Goal: Task Accomplishment & Management: Use online tool/utility

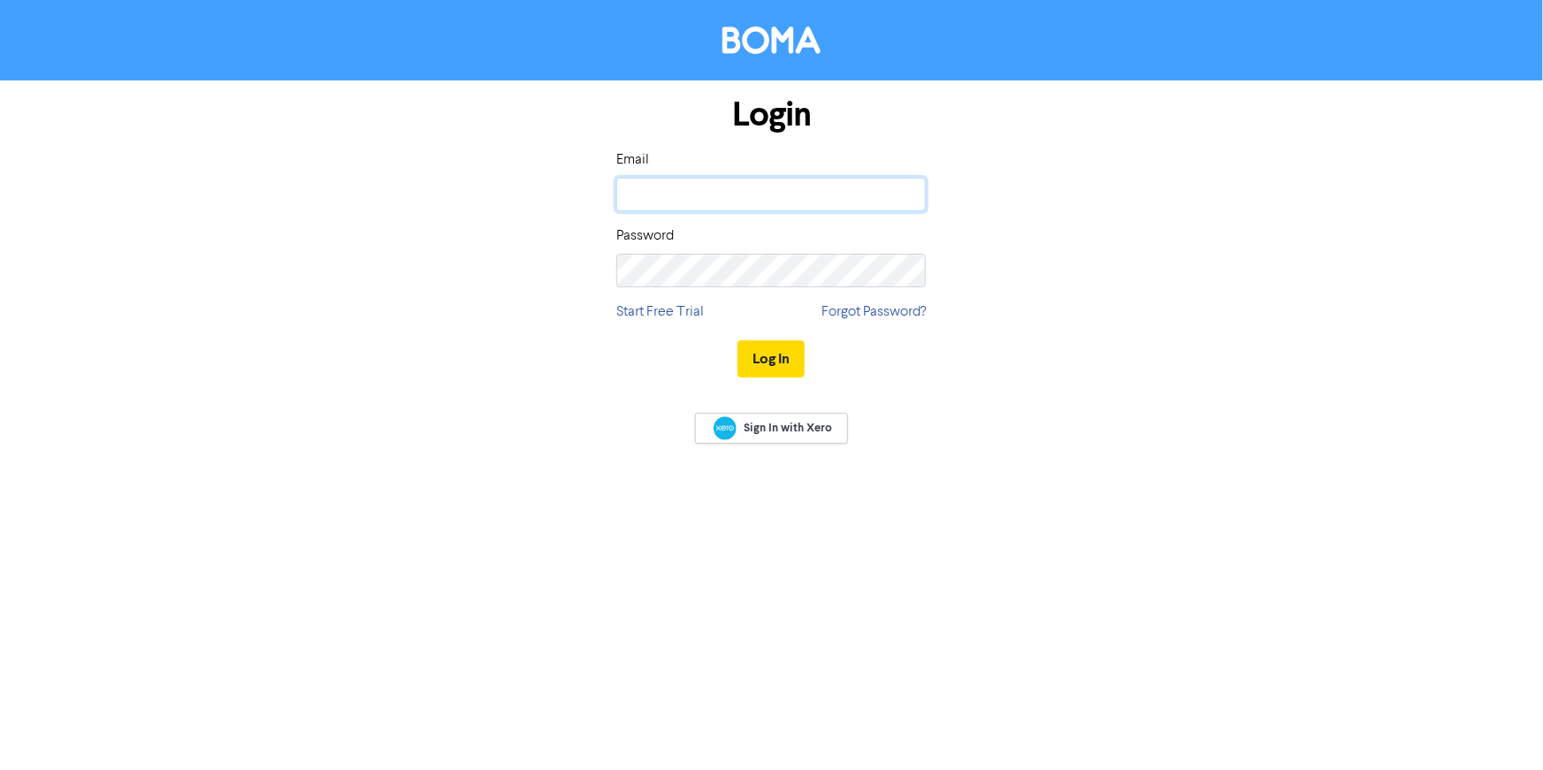
click at [666, 187] on input "email" at bounding box center [771, 195] width 310 height 34
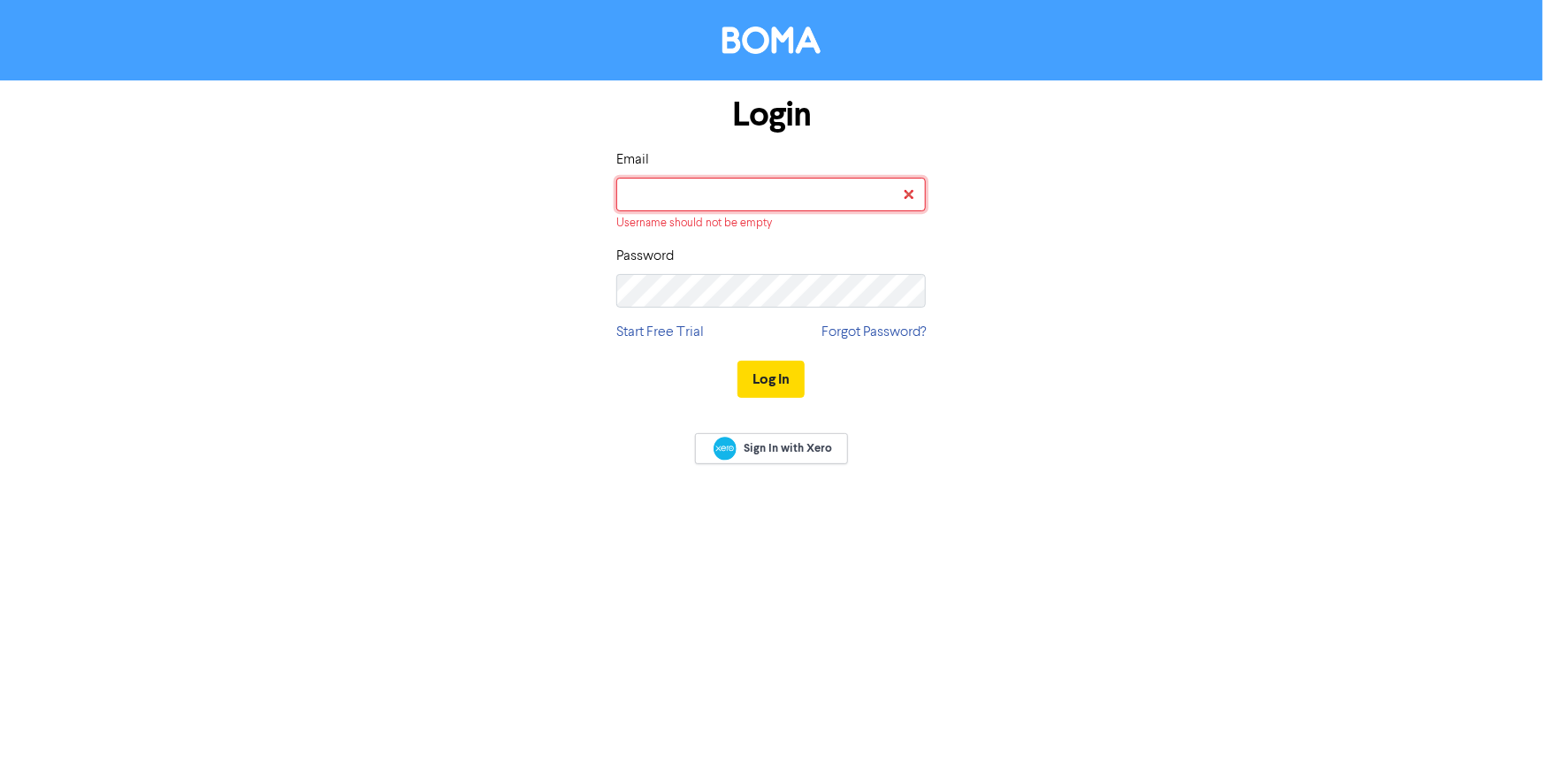
type input "[PERSON_NAME][EMAIL_ADDRESS][DOMAIN_NAME]"
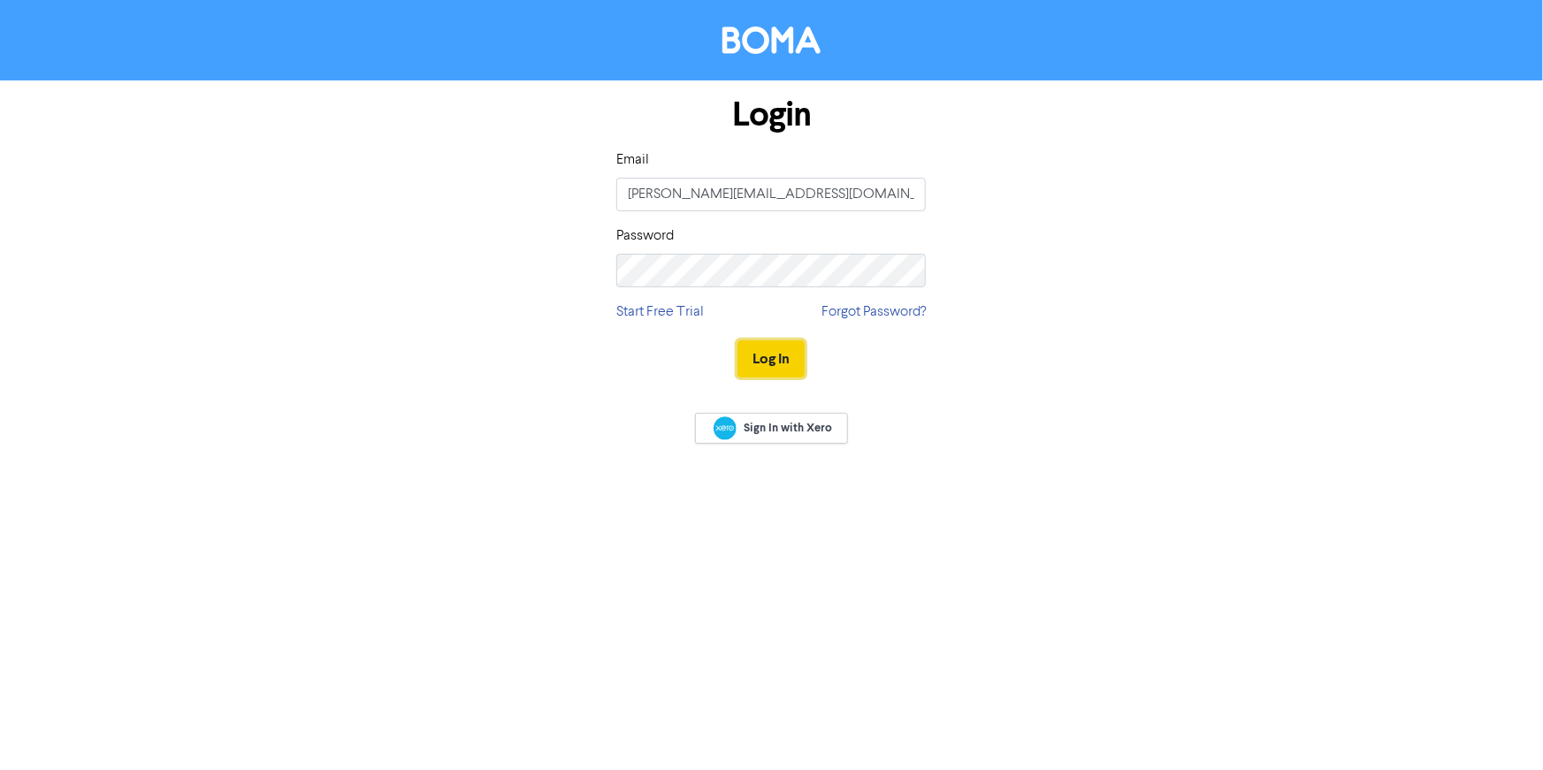
click at [751, 361] on button "Log In" at bounding box center [771, 358] width 67 height 37
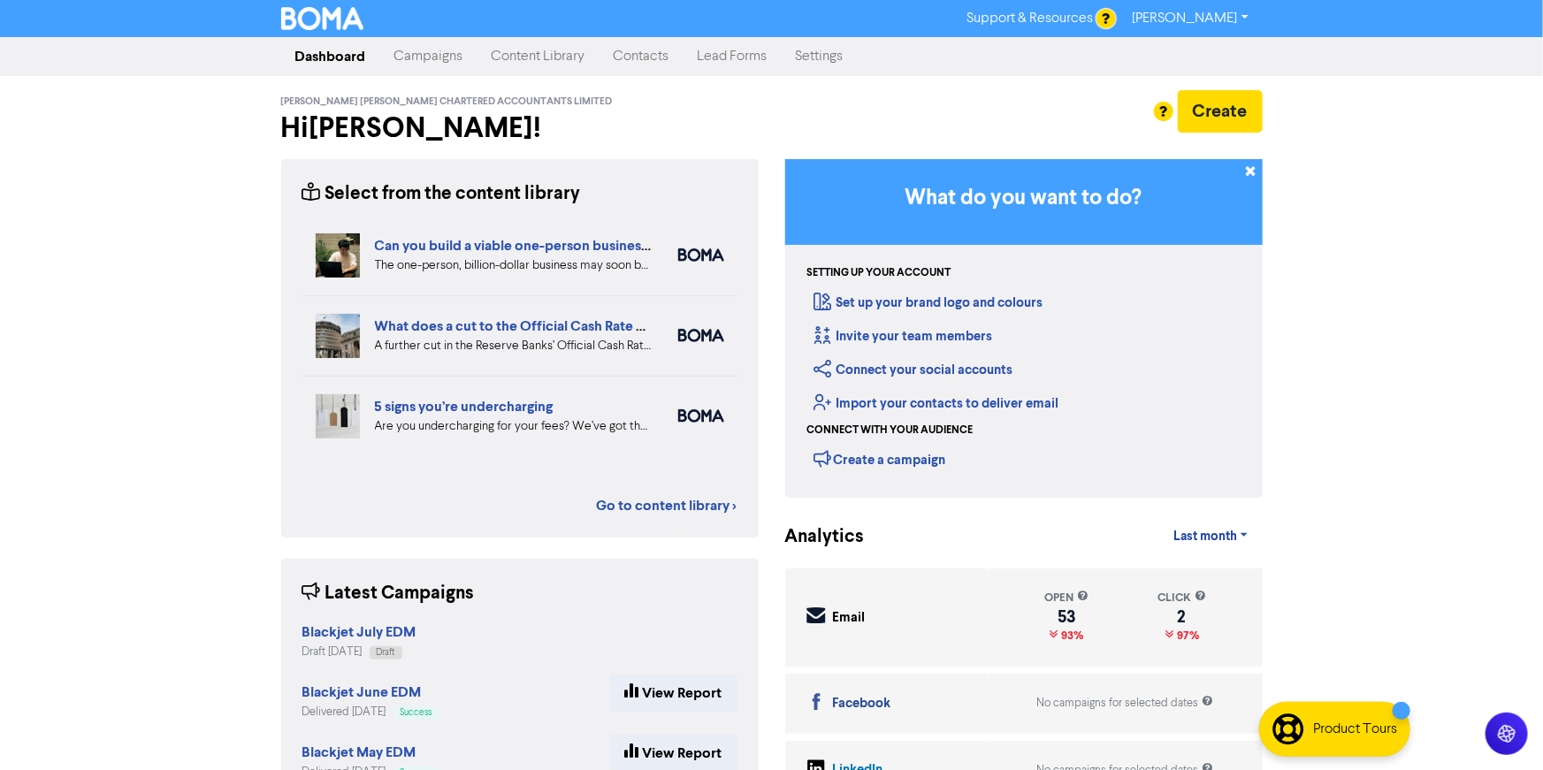
click at [432, 34] on div "Support & Resources Video Tutorials FAQ & Guides Marketing Education [PERSON_NA…" at bounding box center [771, 18] width 1543 height 37
click at [424, 50] on link "Campaigns" at bounding box center [428, 56] width 97 height 35
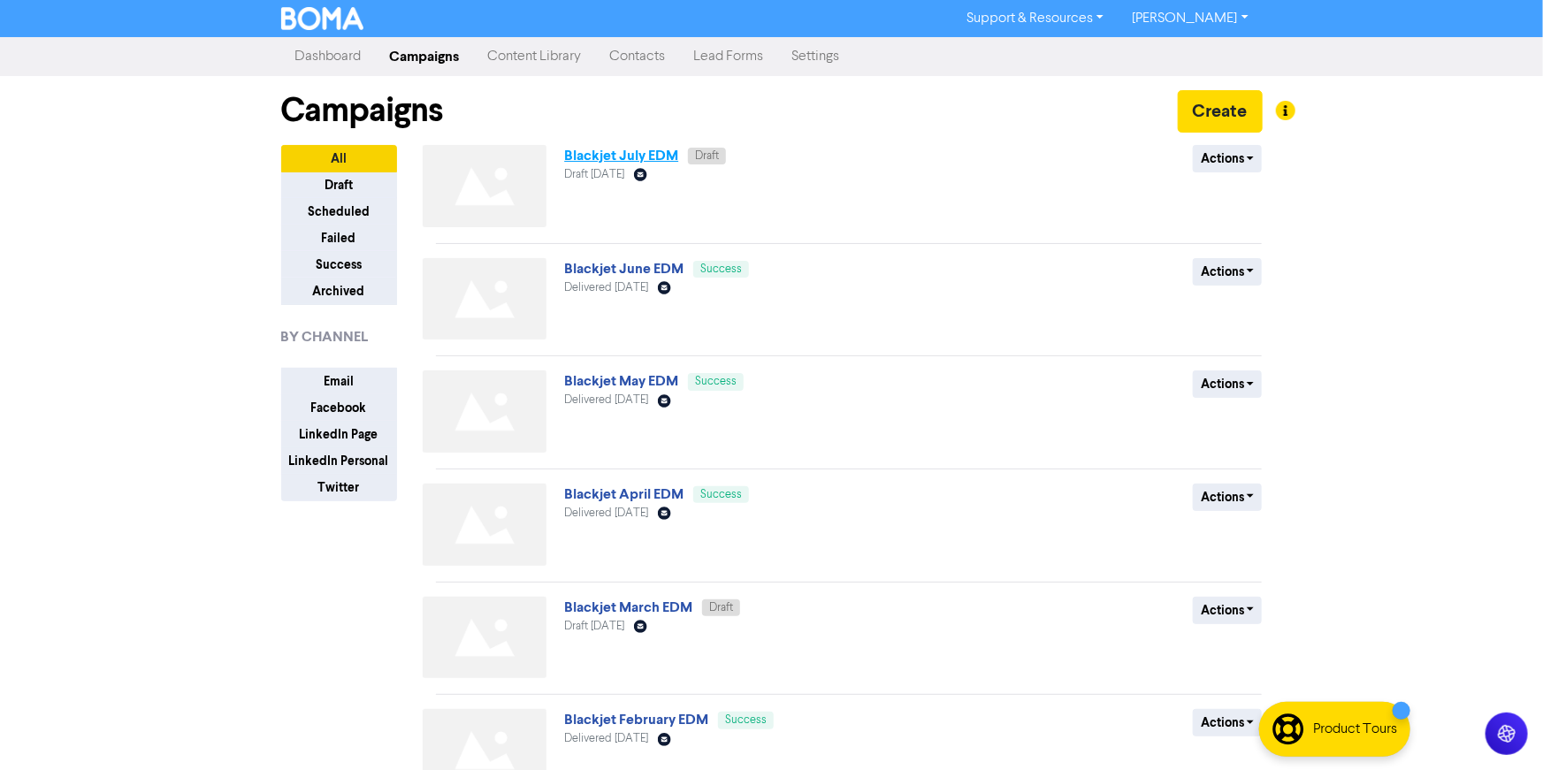
click at [644, 151] on link "Blackjet July EDM" at bounding box center [621, 156] width 114 height 18
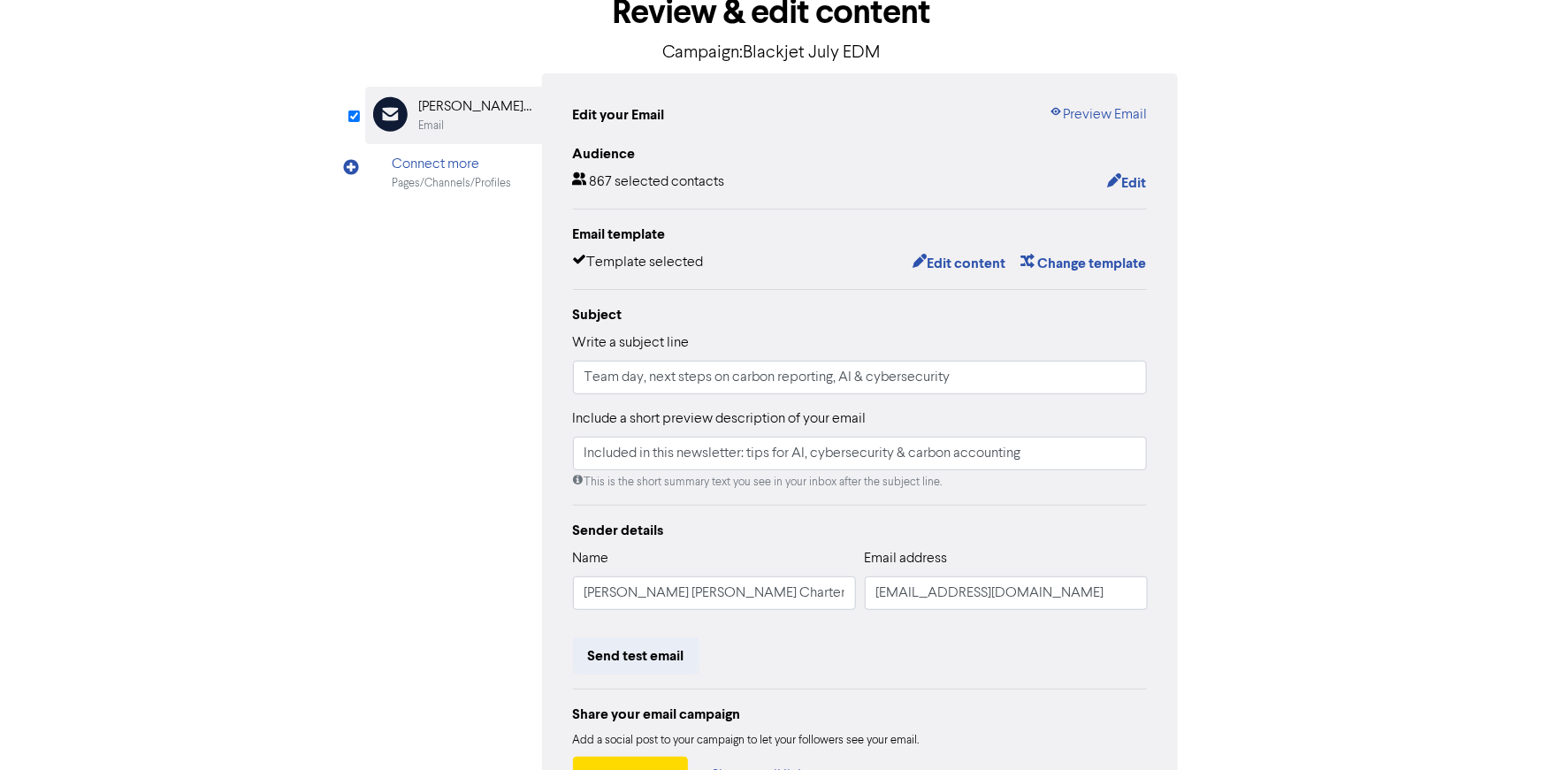
scroll to position [240, 0]
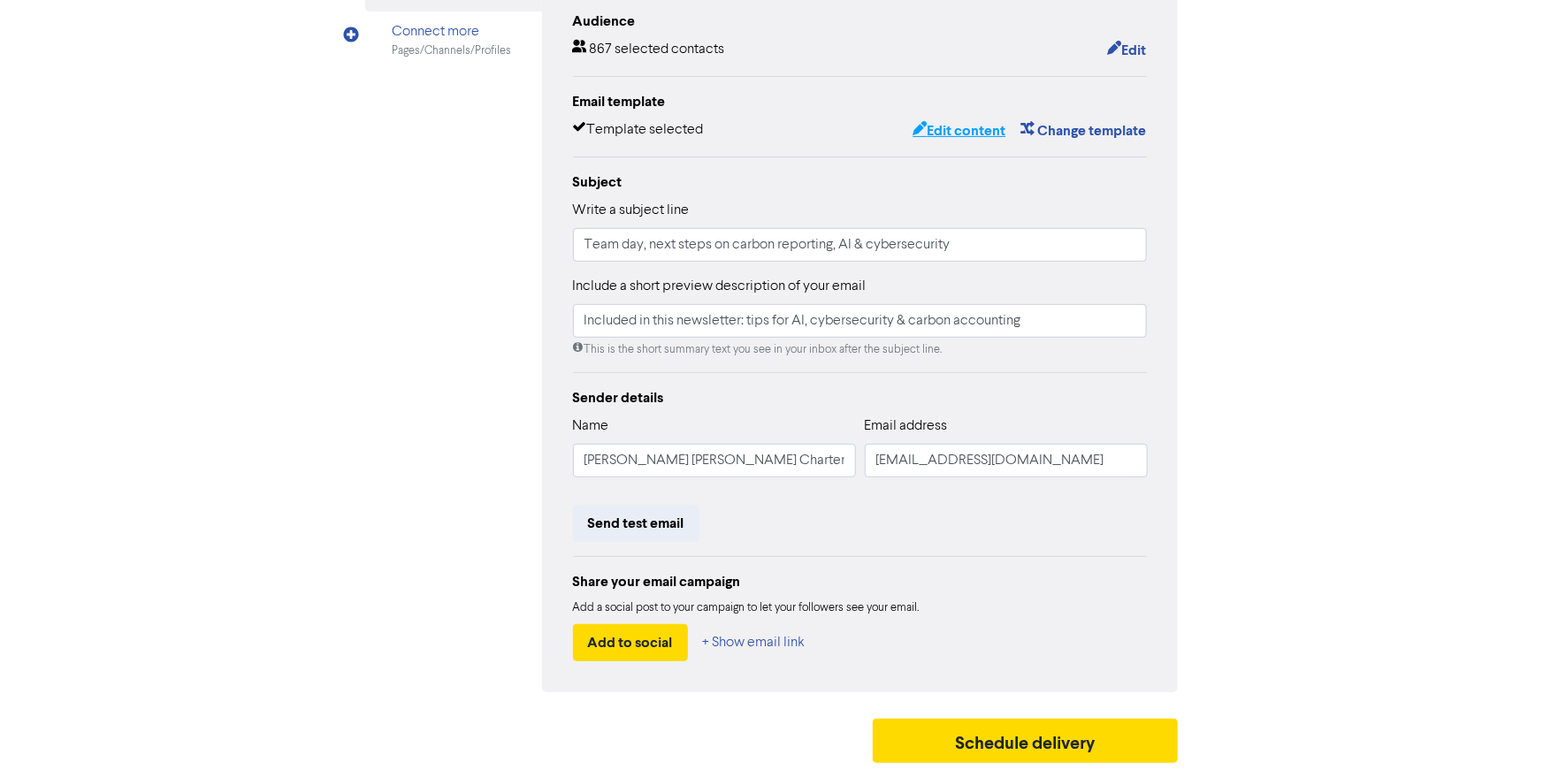
click at [954, 130] on button "Edit content" at bounding box center [959, 130] width 95 height 23
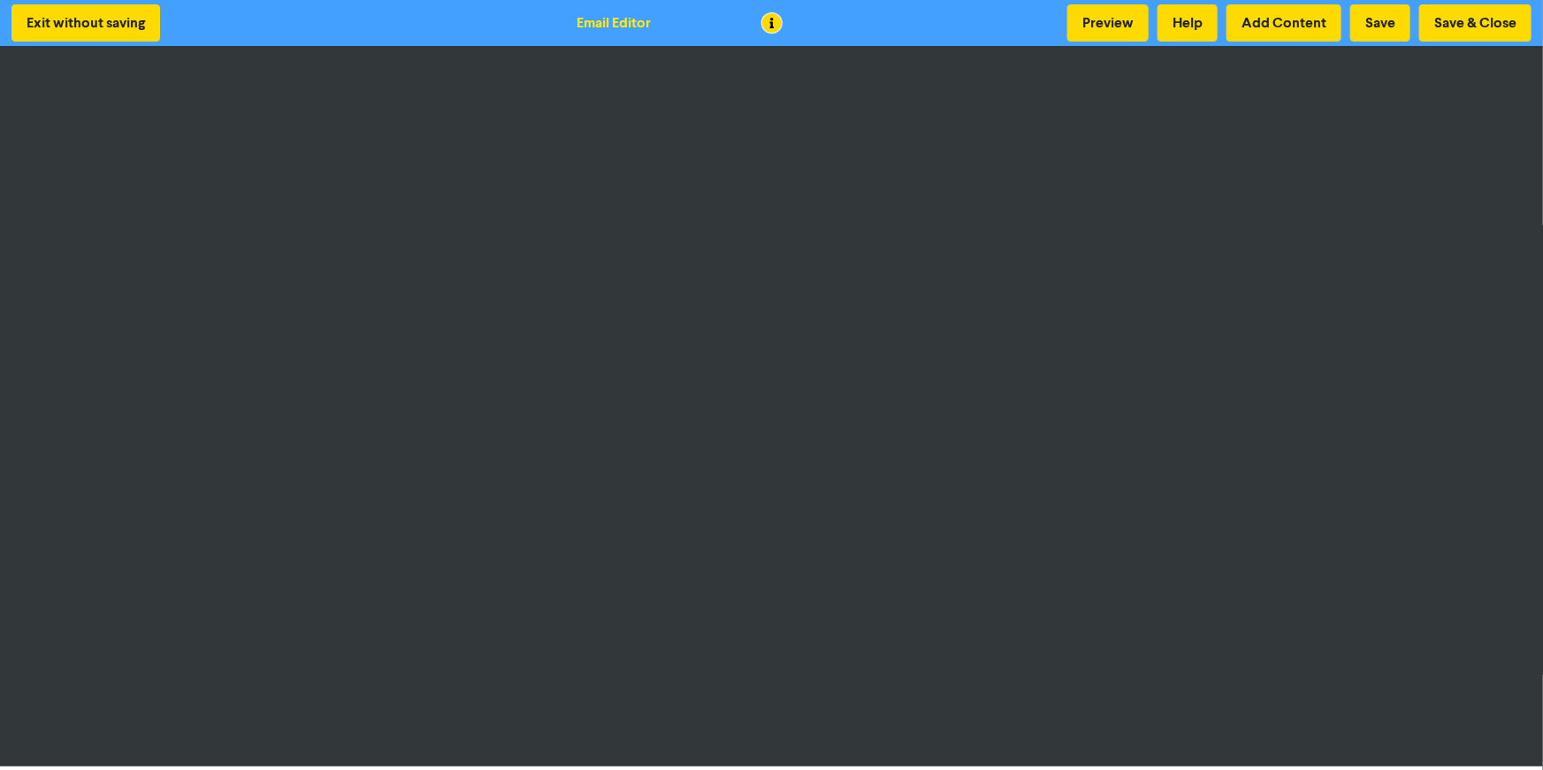
scroll to position [4, 0]
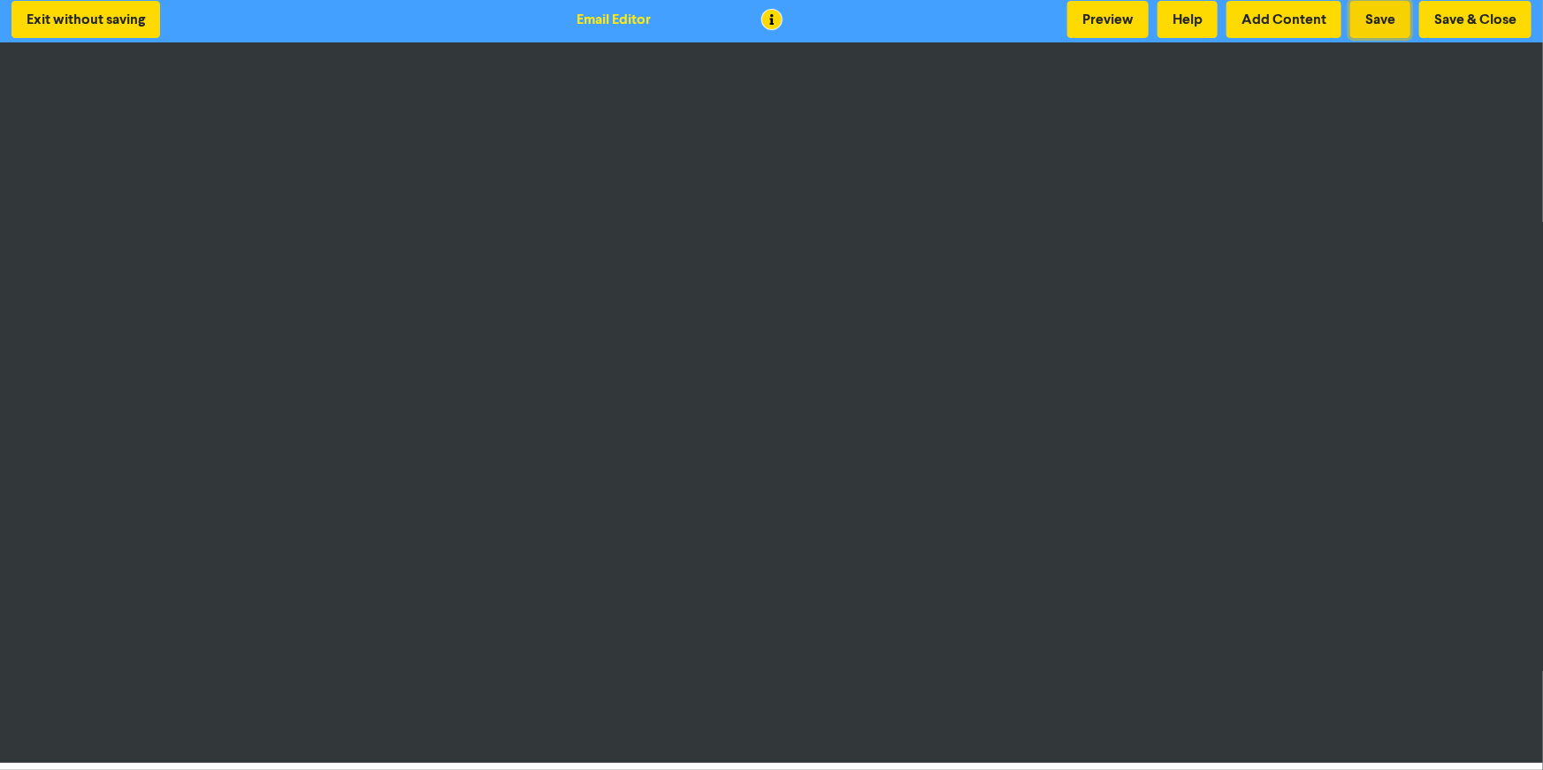
click at [1380, 26] on button "Save" at bounding box center [1380, 19] width 60 height 37
click at [1118, 37] on div "Exit without saving Email Editor Preview Help Add Content Save Save & Close" at bounding box center [771, 19] width 1543 height 46
click at [1112, 20] on button "Preview" at bounding box center [1107, 19] width 81 height 37
click at [1457, 12] on button "Save & Close" at bounding box center [1475, 19] width 112 height 37
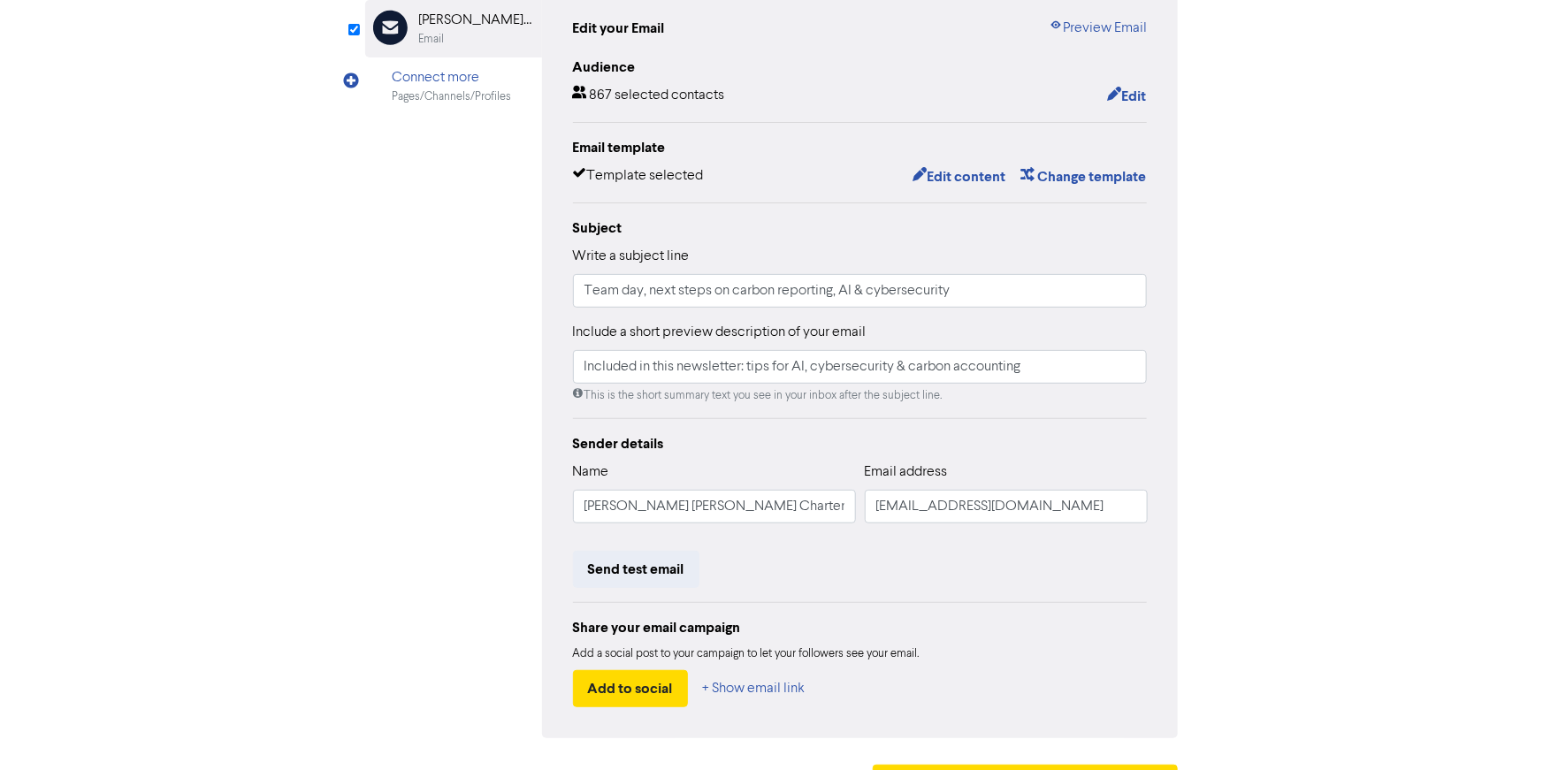
scroll to position [240, 0]
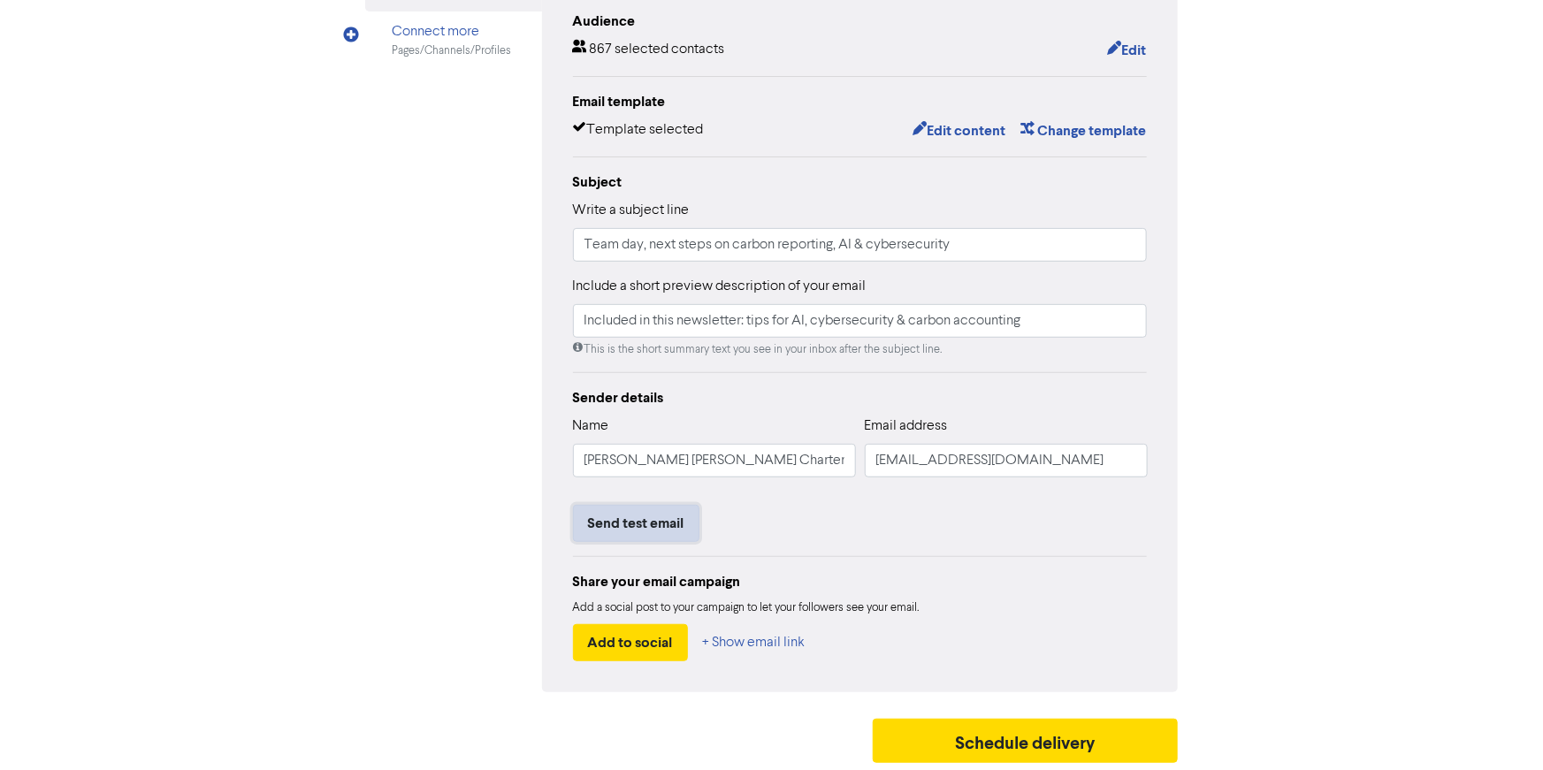
click at [628, 512] on button "Send test email" at bounding box center [636, 523] width 126 height 37
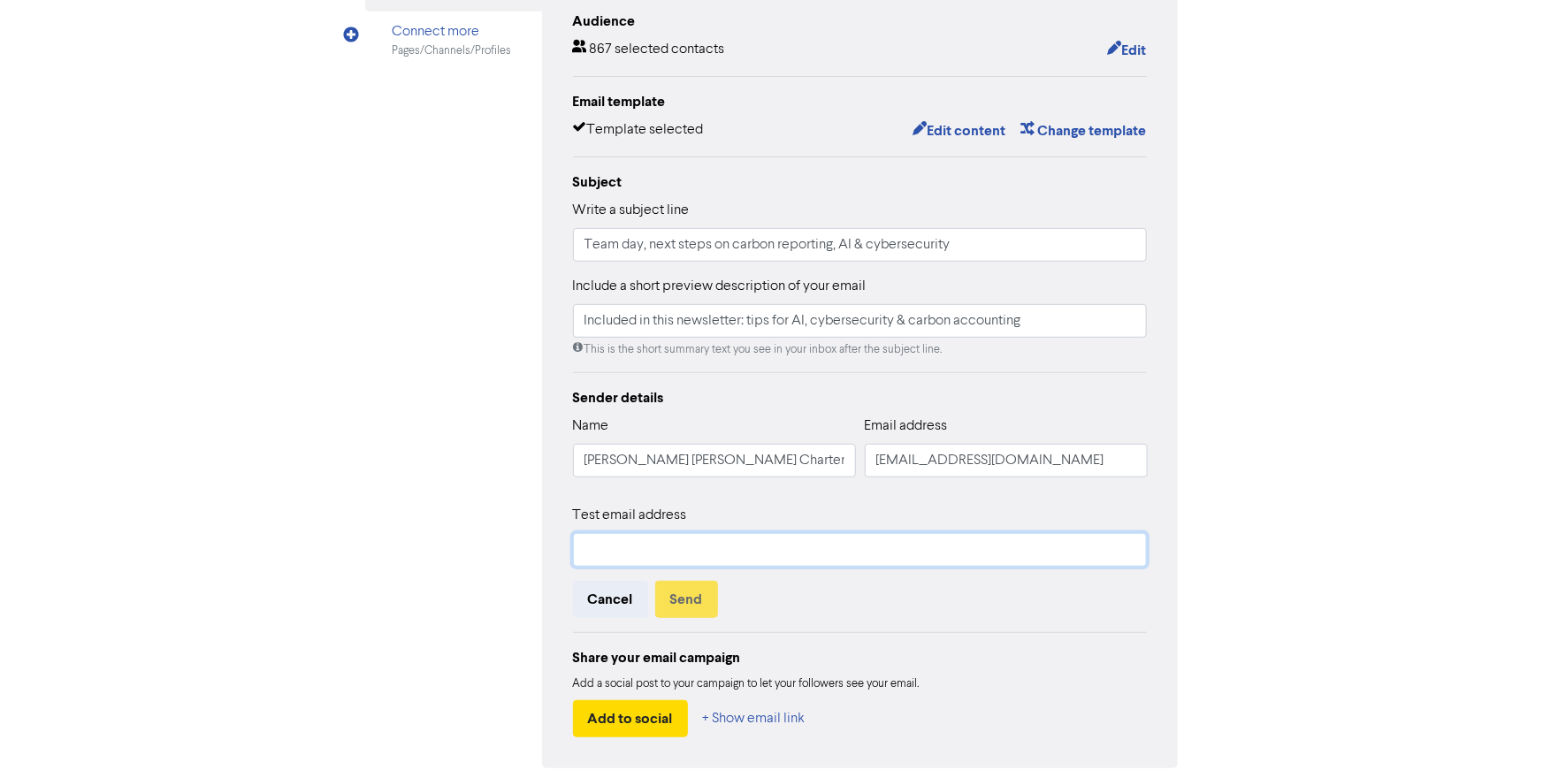
click at [613, 545] on input "text" at bounding box center [860, 550] width 575 height 34
type input "[PERSON_NAME][EMAIL_ADDRESS][DOMAIN_NAME]"
click at [705, 592] on button "Send" at bounding box center [686, 599] width 63 height 37
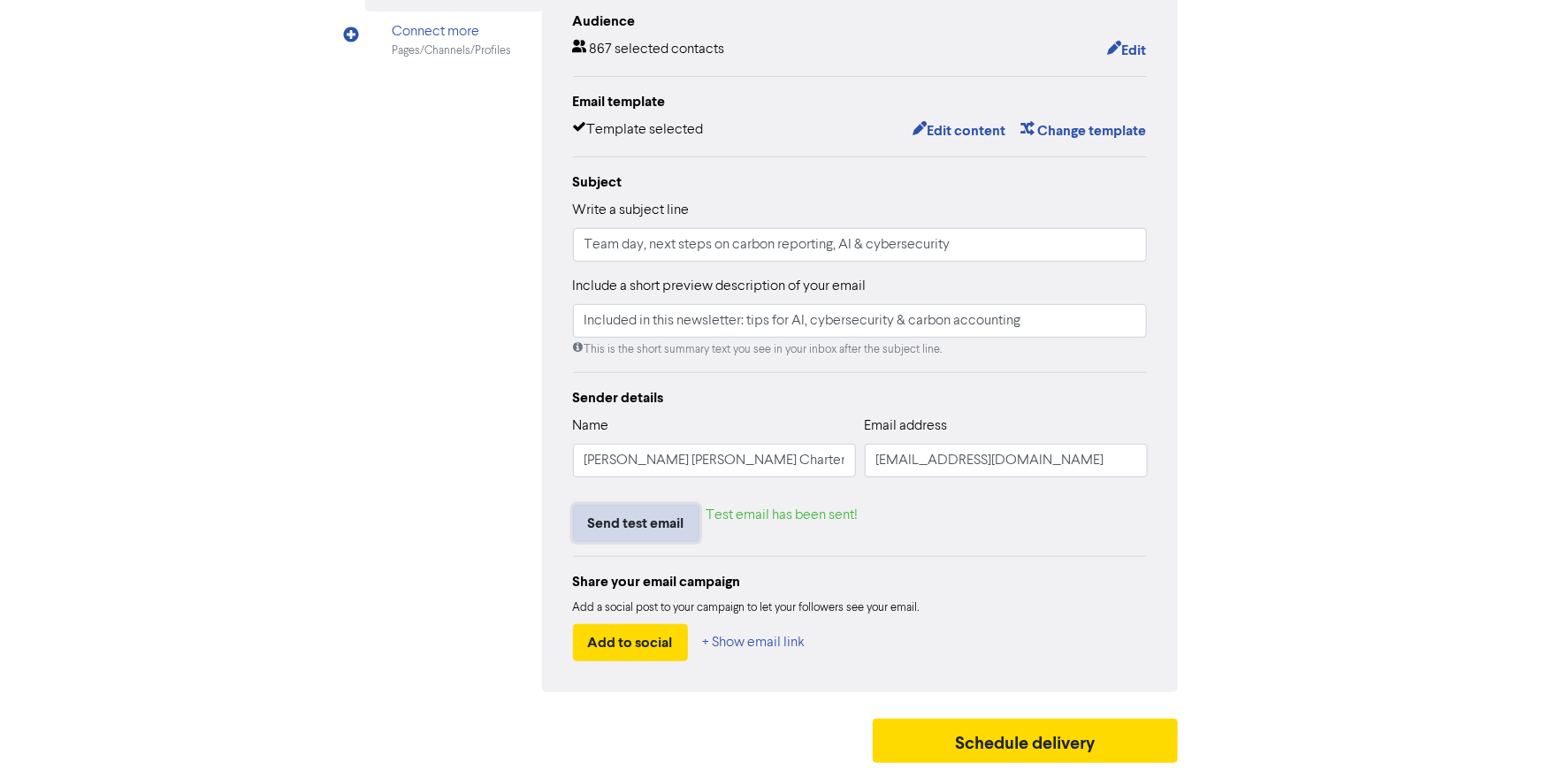
click at [643, 532] on button "Send test email" at bounding box center [636, 523] width 126 height 37
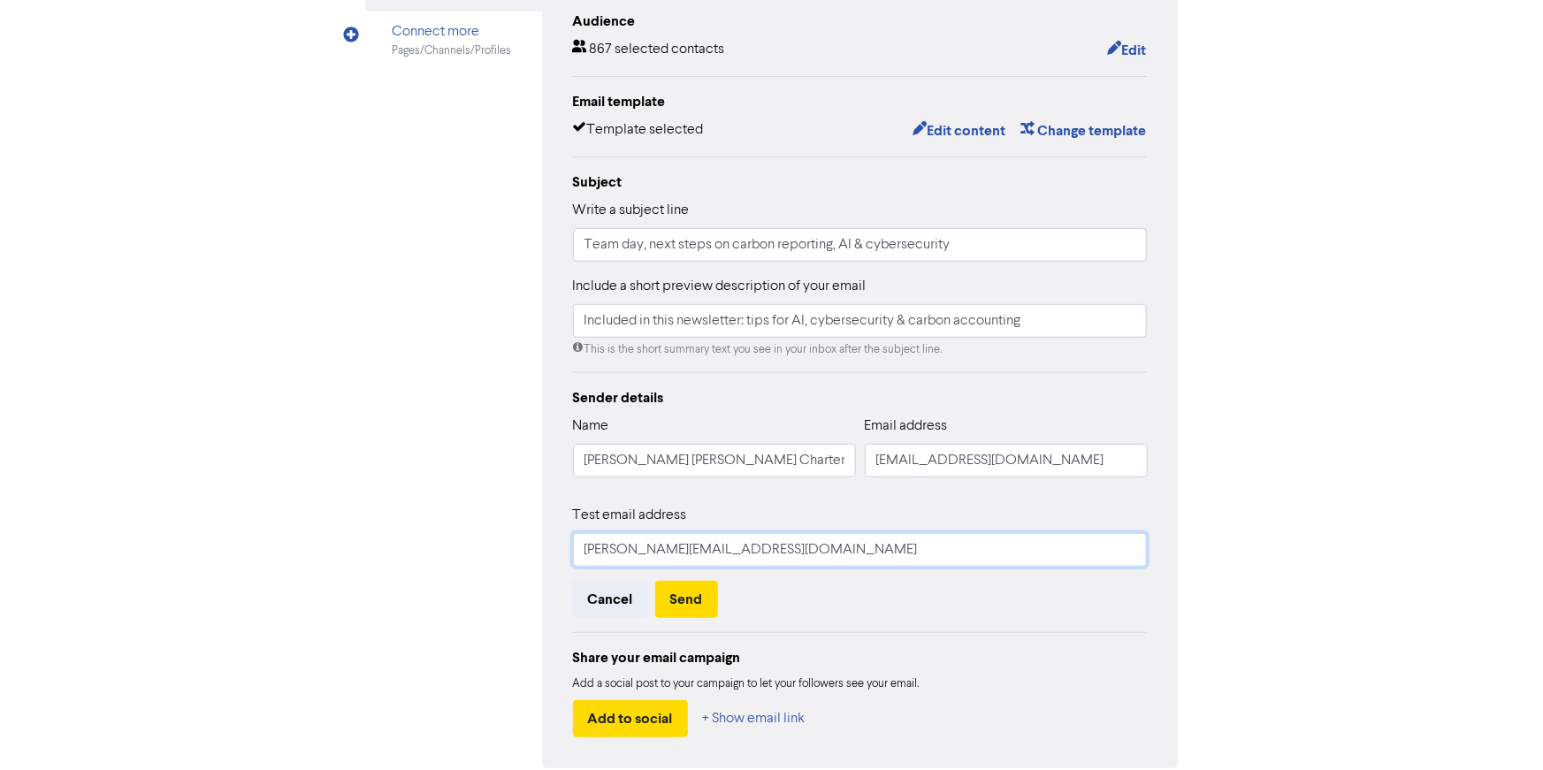
drag, startPoint x: 752, startPoint y: 544, endPoint x: 447, endPoint y: 529, distance: 304.6
click at [447, 529] on div "Email Created with Sketch. [PERSON_NAME] [PERSON_NAME] Chartered Accountants Li…" at bounding box center [772, 355] width 814 height 828
type input "[PERSON_NAME][EMAIL_ADDRESS][DOMAIN_NAME]"
click at [699, 593] on button "Send" at bounding box center [686, 599] width 63 height 37
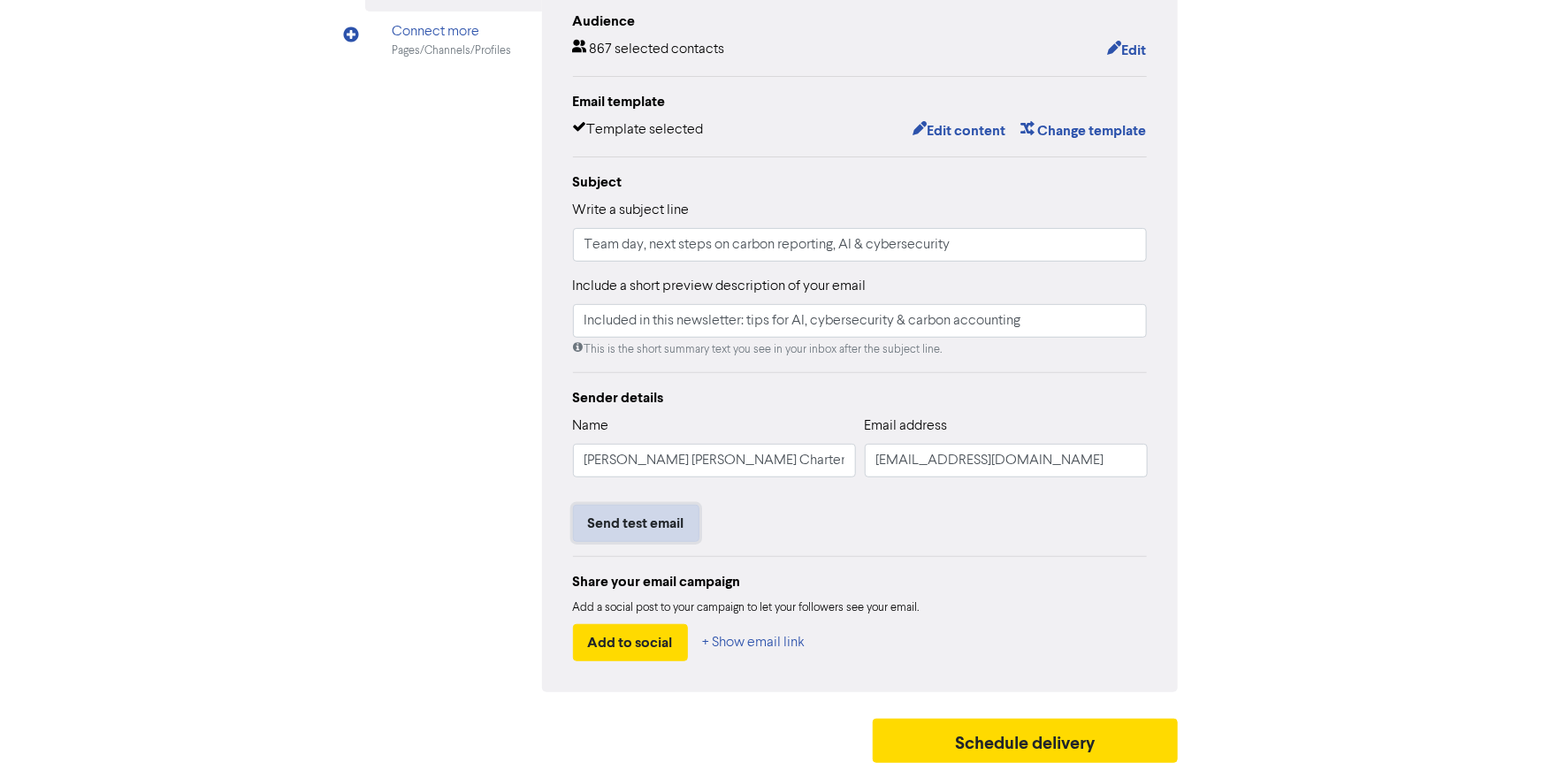
click at [650, 533] on button "Send test email" at bounding box center [636, 523] width 126 height 37
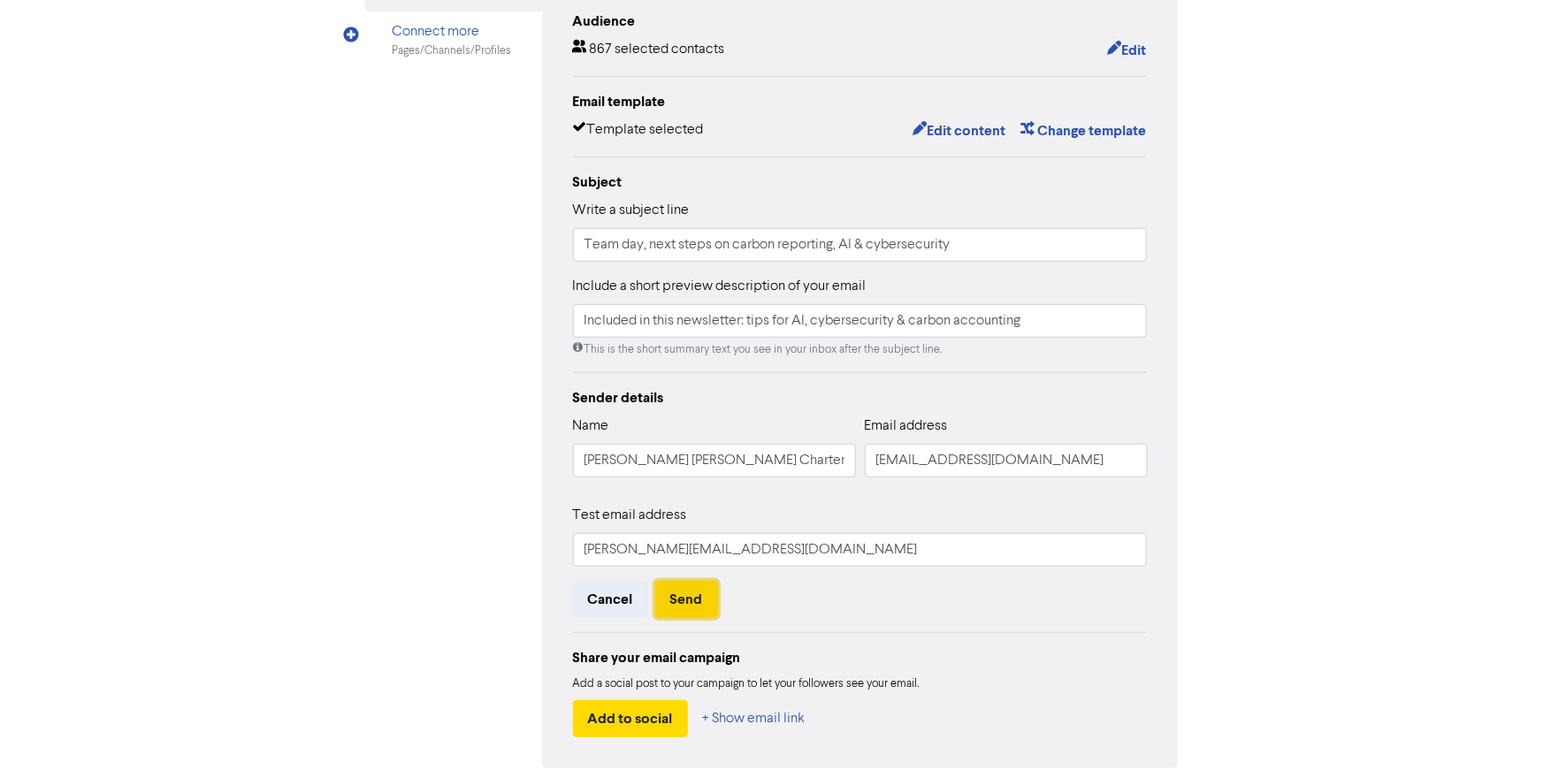
click at [681, 593] on button "Send" at bounding box center [686, 599] width 63 height 37
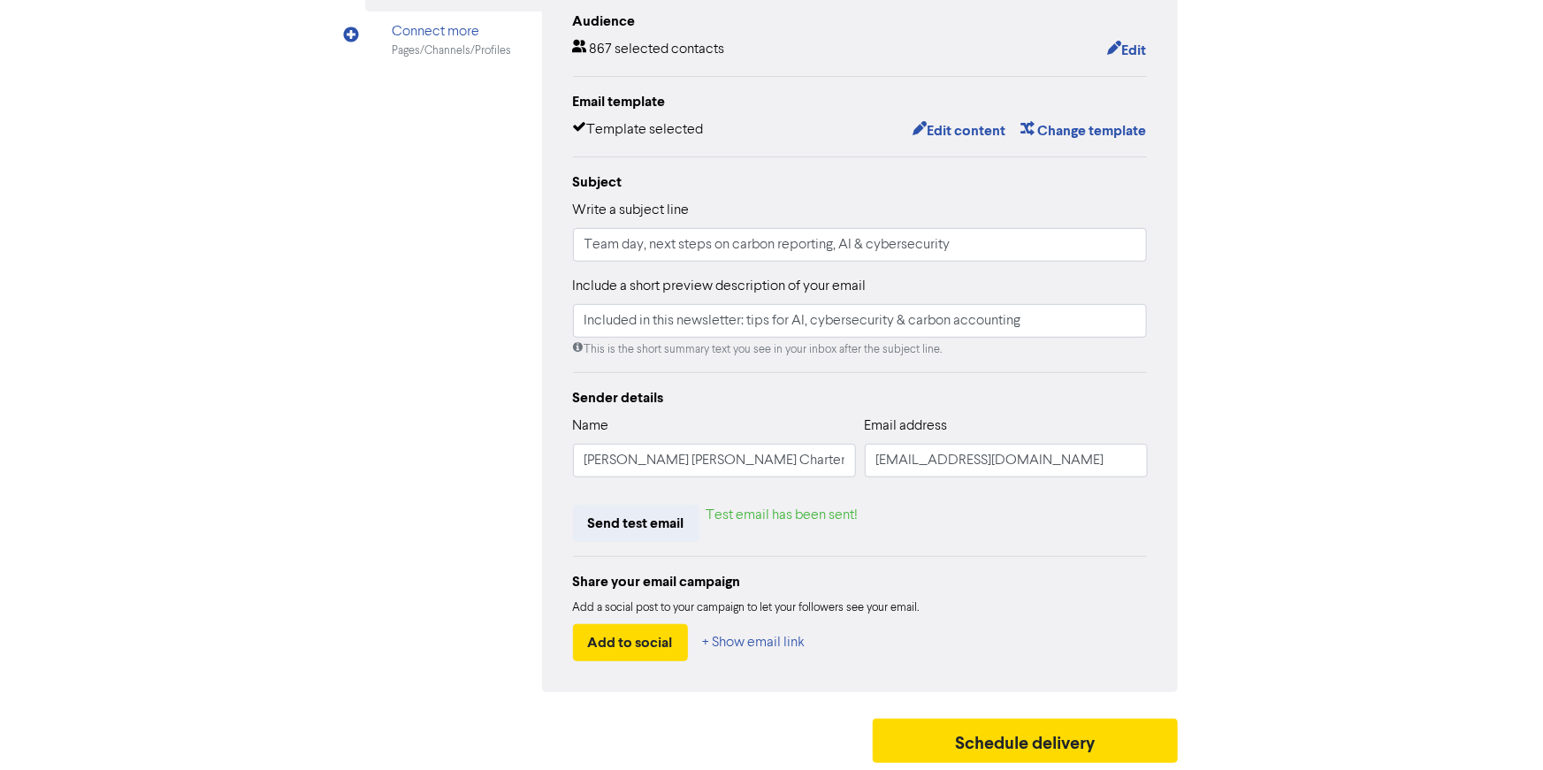
scroll to position [0, 0]
